Goal: Information Seeking & Learning: Learn about a topic

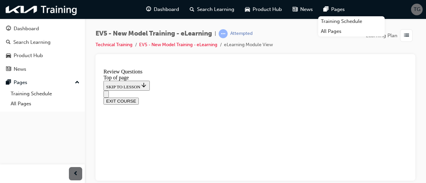
scroll to position [17, 0]
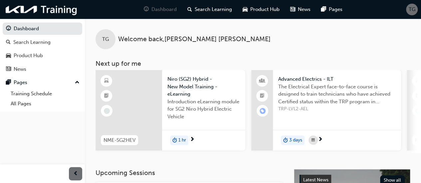
click at [192, 137] on span "next-icon" at bounding box center [192, 140] width 5 height 6
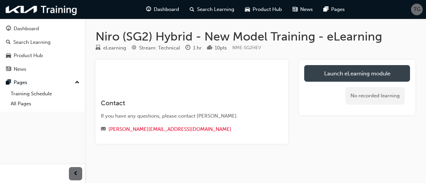
click at [360, 72] on link "Launch eLearning module" at bounding box center [357, 73] width 106 height 17
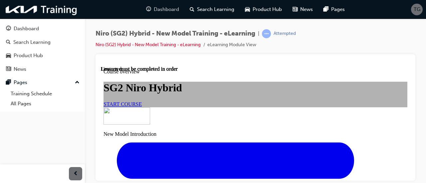
click at [160, 10] on span "Dashboard" at bounding box center [166, 10] width 25 height 8
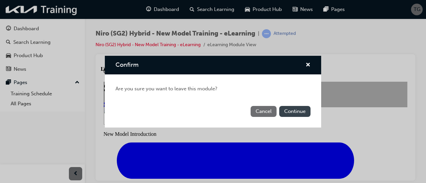
click at [294, 113] on button "Continue" at bounding box center [294, 111] width 31 height 11
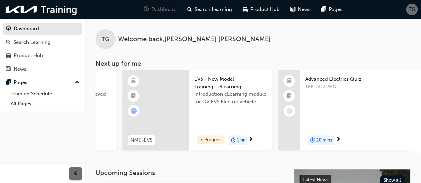
scroll to position [0, 569]
